Goal: Find specific page/section: Find specific page/section

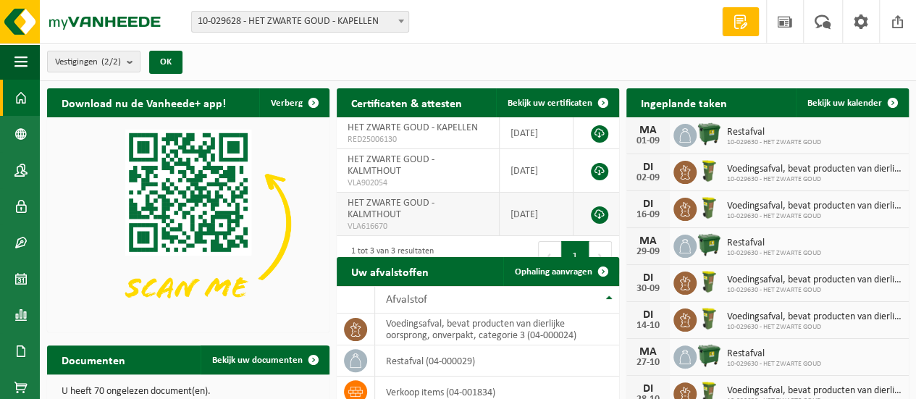
click at [494, 231] on td "HET ZWARTE GOUD - KALMTHOUT VLA616670" at bounding box center [418, 214] width 163 height 43
click at [230, 358] on span "Bekijk uw documenten" at bounding box center [257, 360] width 91 height 9
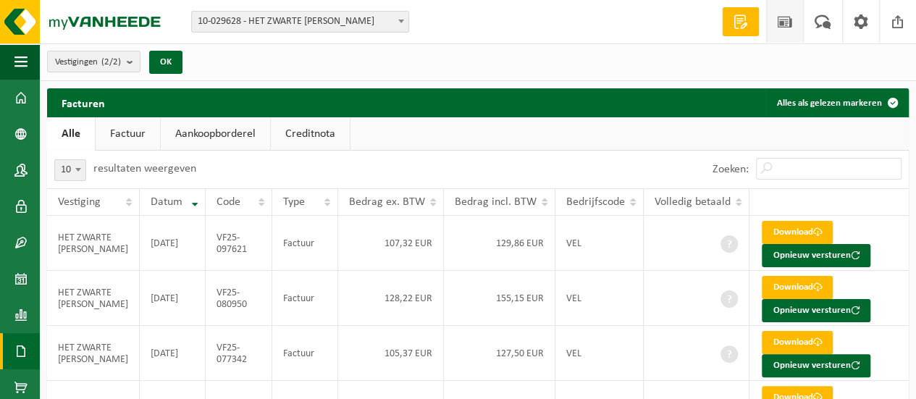
click at [788, 22] on span at bounding box center [785, 21] width 22 height 43
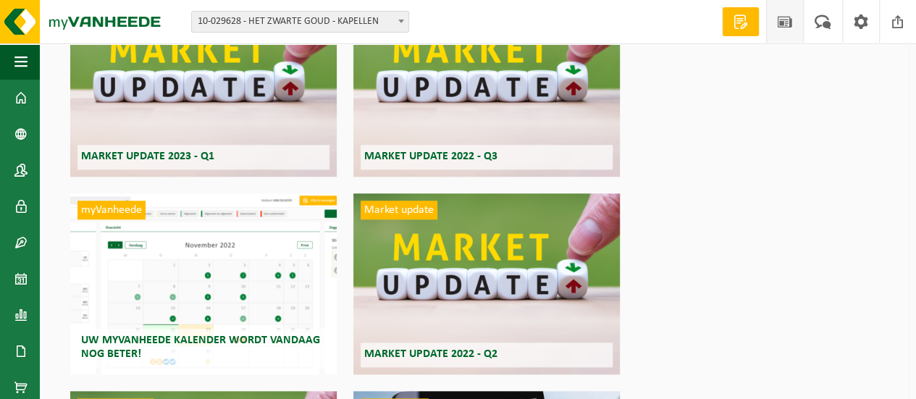
scroll to position [543, 0]
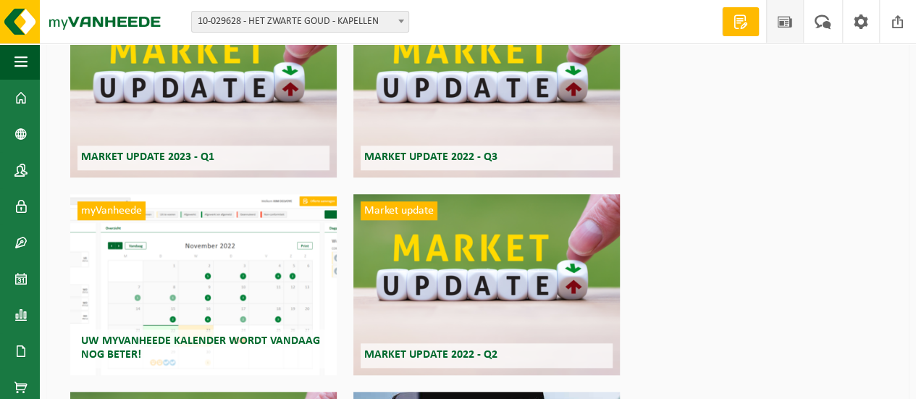
click at [794, 20] on span at bounding box center [785, 21] width 22 height 43
